Goal: Find specific page/section: Find specific page/section

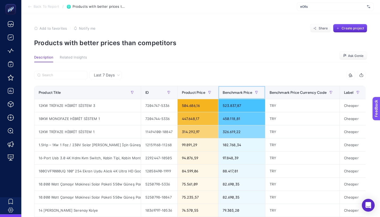
drag, startPoint x: 222, startPoint y: 93, endPoint x: 235, endPoint y: 91, distance: 12.6
click at [235, 91] on th "Benchmark Price" at bounding box center [241, 92] width 47 height 13
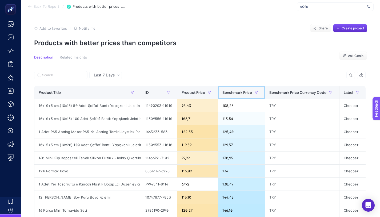
click at [235, 91] on span "Benchmark Price" at bounding box center [237, 92] width 30 height 4
